Goal: Transaction & Acquisition: Purchase product/service

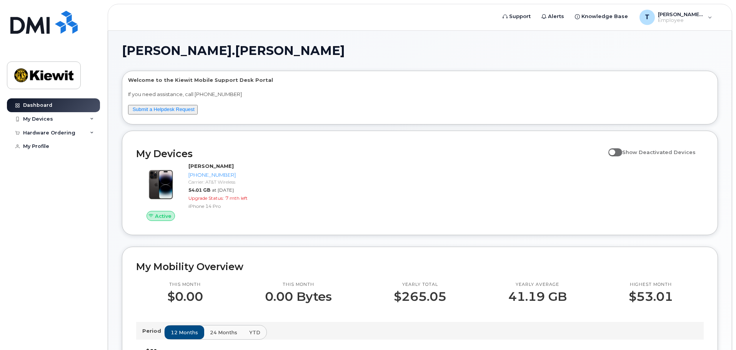
click at [622, 153] on span at bounding box center [615, 152] width 14 height 8
click at [614, 151] on input "Show Deactivated Devices" at bounding box center [611, 148] width 6 height 6
click at [620, 153] on span at bounding box center [615, 152] width 14 height 8
click at [614, 151] on input "Show Deactivated Devices" at bounding box center [611, 148] width 6 height 6
checkbox input "false"
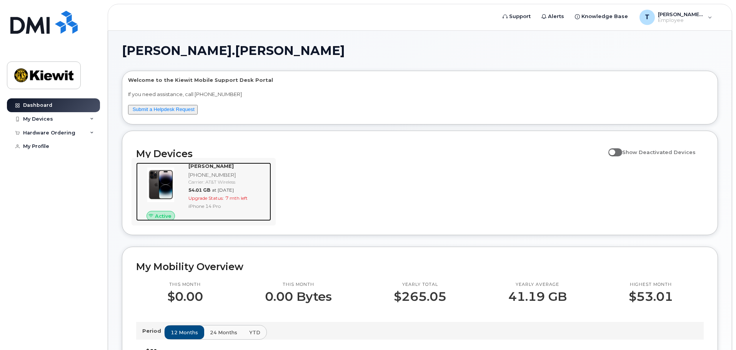
click at [184, 180] on div at bounding box center [160, 185] width 49 height 45
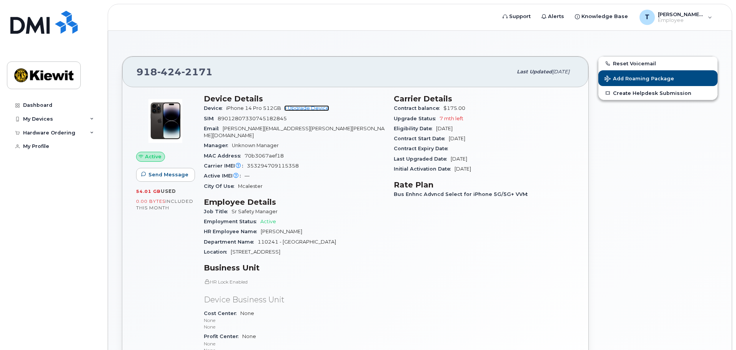
click at [302, 110] on link "+ Upgrade Device" at bounding box center [306, 108] width 45 height 6
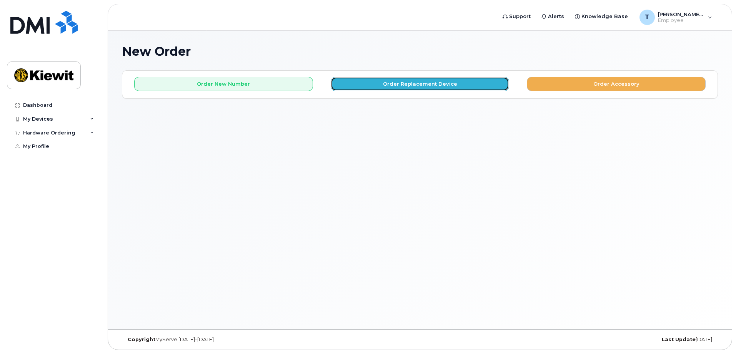
click at [394, 83] on button "Order Replacement Device" at bounding box center [420, 84] width 179 height 14
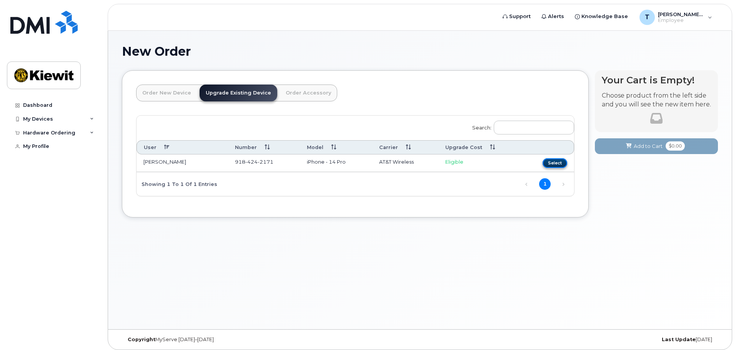
click at [555, 163] on button "Select" at bounding box center [554, 163] width 25 height 10
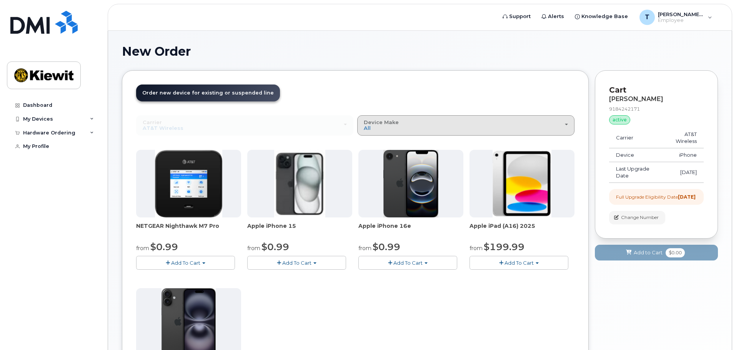
click at [404, 125] on div "Device Make All iPhone Modem Tablet" at bounding box center [466, 126] width 204 height 12
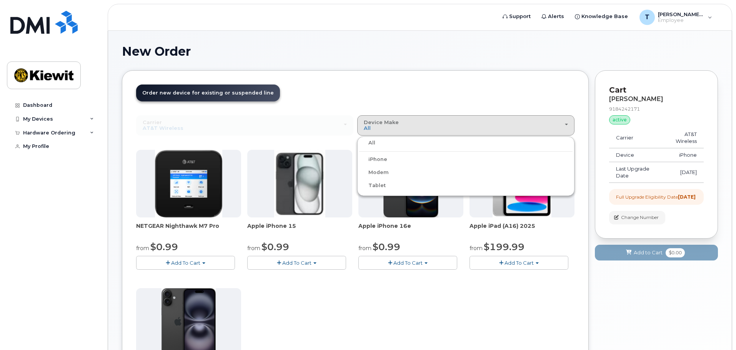
click at [320, 105] on header "Order New Device Upgrade Existing Device Order Accessory Order new device and n…" at bounding box center [355, 100] width 438 height 31
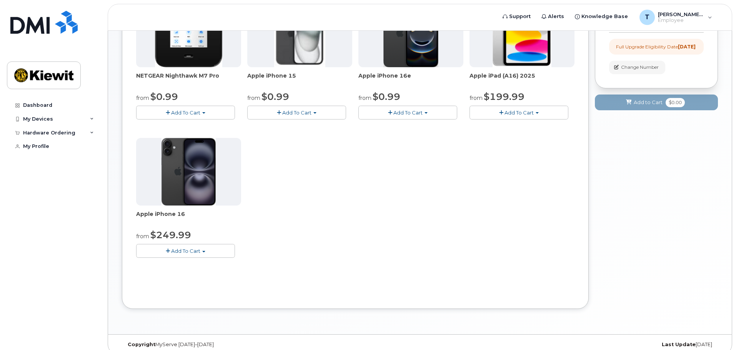
scroll to position [159, 0]
